Goal: Browse casually

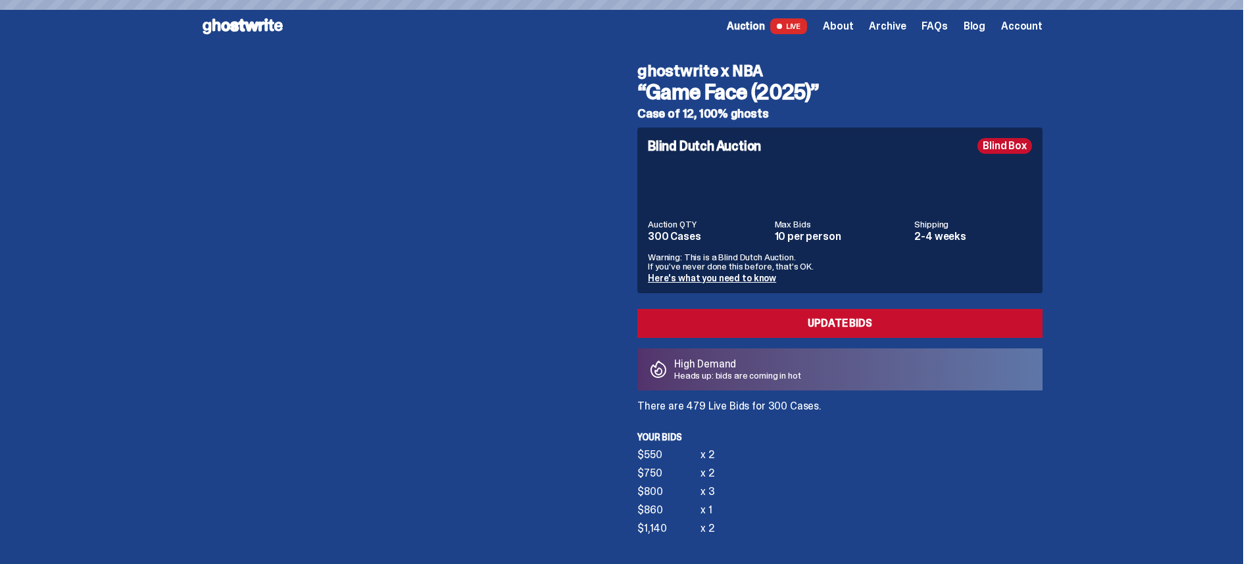
click at [887, 28] on span "Archive" at bounding box center [887, 26] width 37 height 11
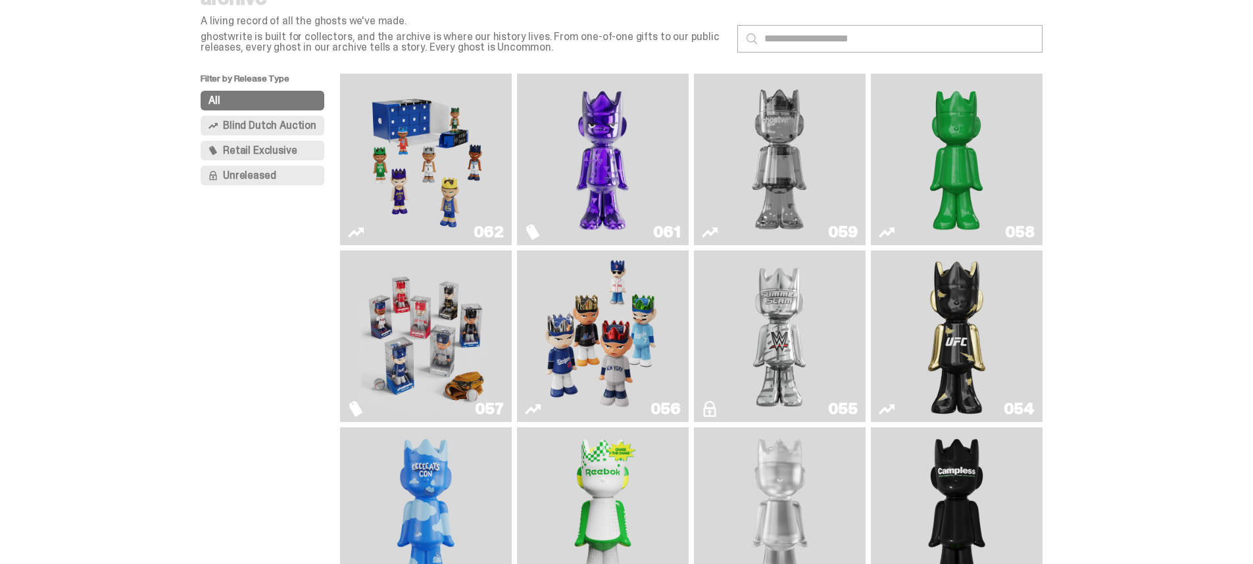
scroll to position [77, 0]
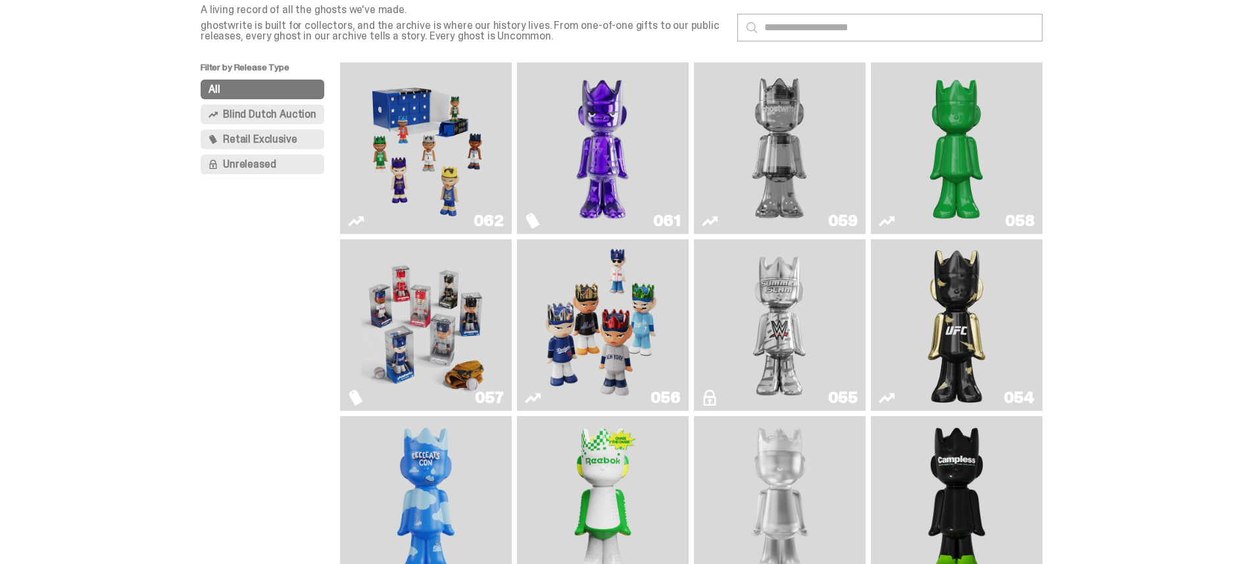
click at [397, 301] on img "Game Face (2025)" at bounding box center [425, 325] width 129 height 161
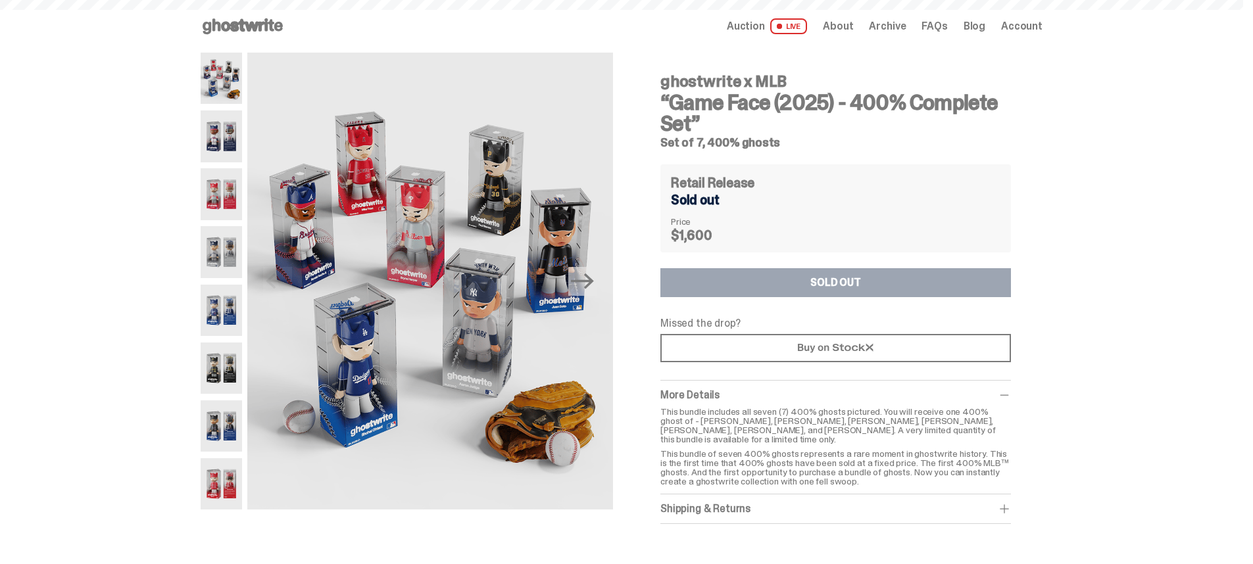
scroll to position [77, 0]
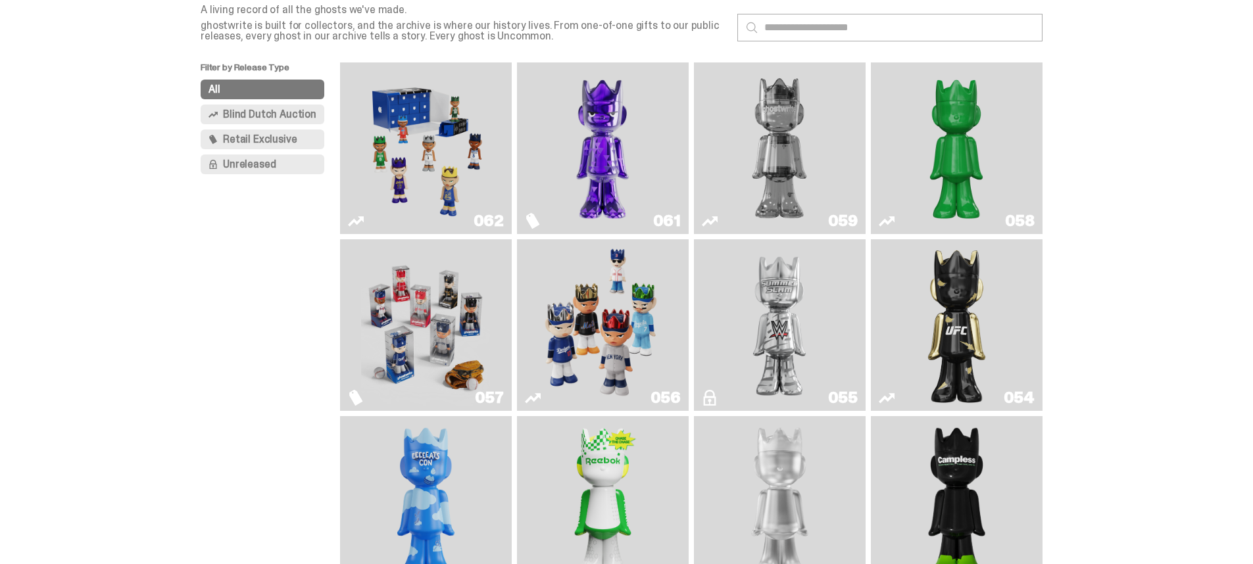
click at [587, 318] on img "Game Face (2025)" at bounding box center [602, 325] width 129 height 161
